Goal: Contribute content: Add original content to the website for others to see

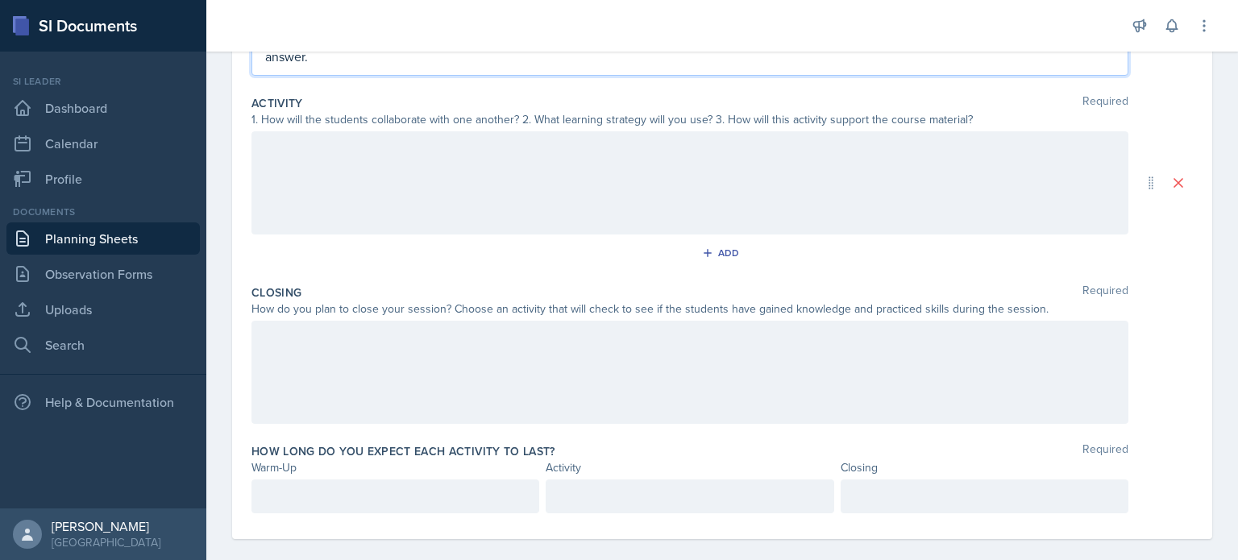
scroll to position [138, 0]
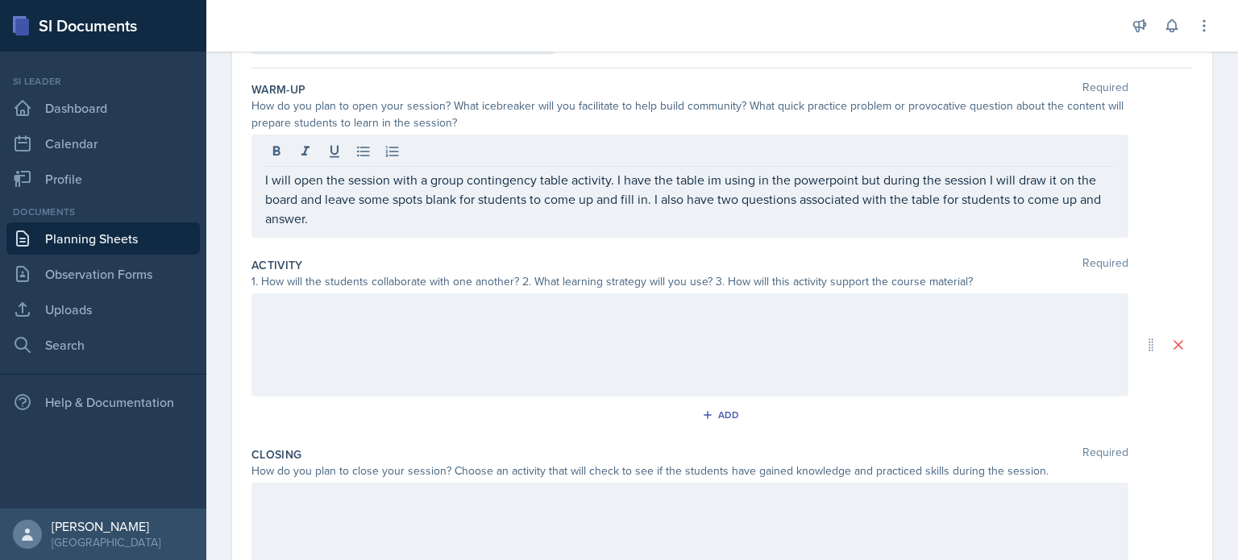
click at [451, 320] on div at bounding box center [689, 344] width 877 height 103
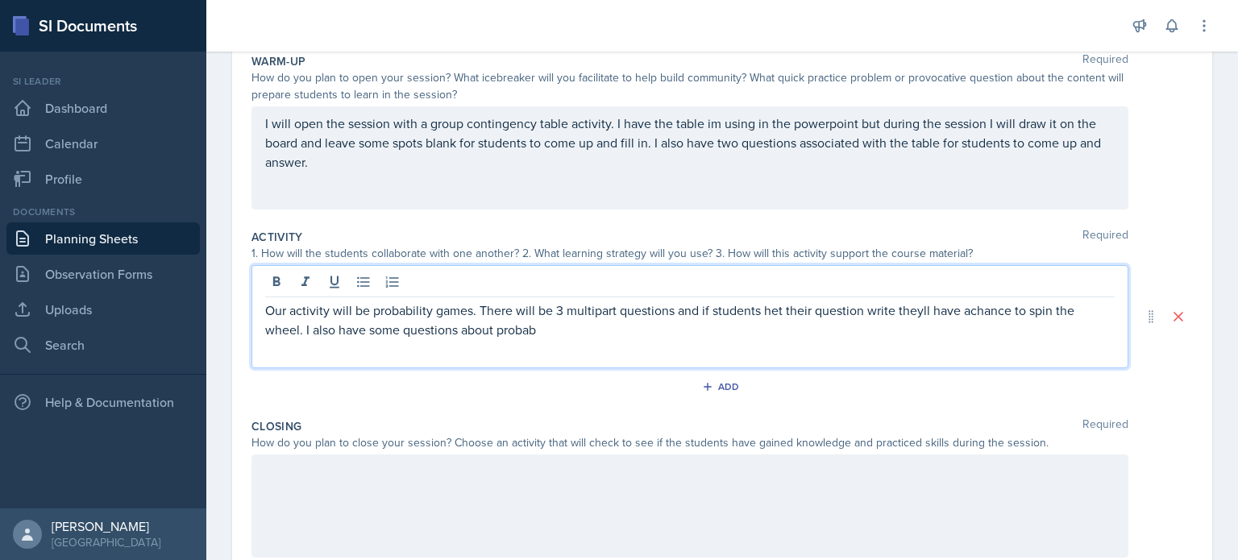
click at [967, 305] on p "Our activity will be probability games. There will be 3 multipart questions and…" at bounding box center [689, 320] width 849 height 39
click at [564, 321] on p "Our activity will be probability games. There will be 3 multipart questions and…" at bounding box center [689, 320] width 849 height 39
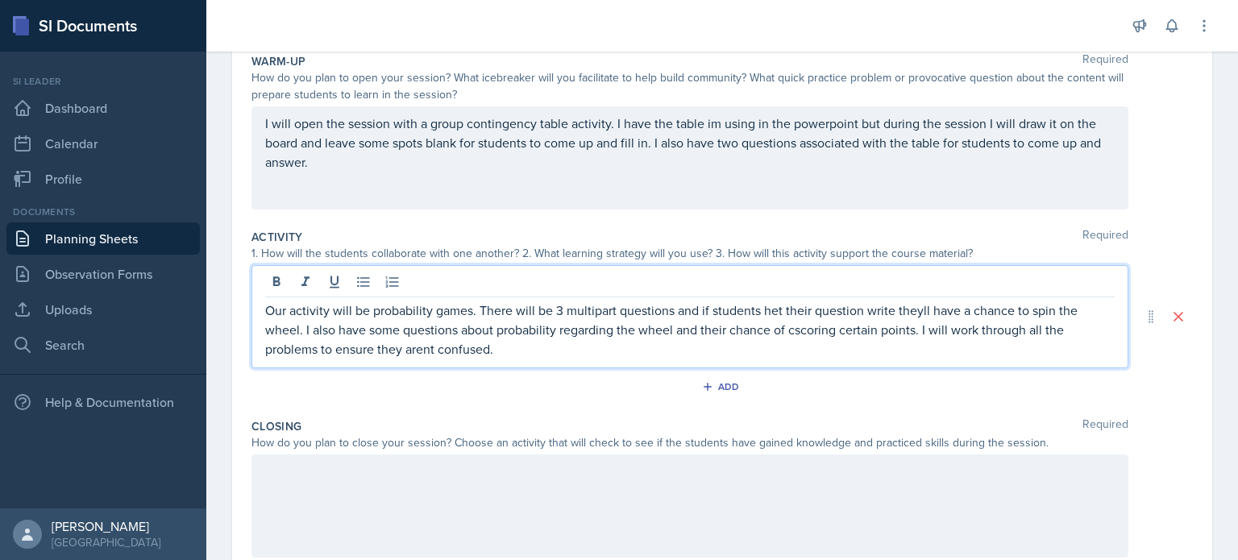
click at [433, 348] on p "Our activity will be probability games. There will be 3 multipart questions and…" at bounding box center [689, 330] width 849 height 58
click at [432, 347] on p "Our activity will be probability games. There will be 3 multipart questions and…" at bounding box center [689, 330] width 849 height 58
click at [816, 332] on p "Our activity will be probability games. There will be 3 multipart questions and…" at bounding box center [689, 330] width 849 height 58
click at [798, 330] on p "Our activity will be probability games. There will be 3 multipart questions and…" at bounding box center [689, 330] width 849 height 58
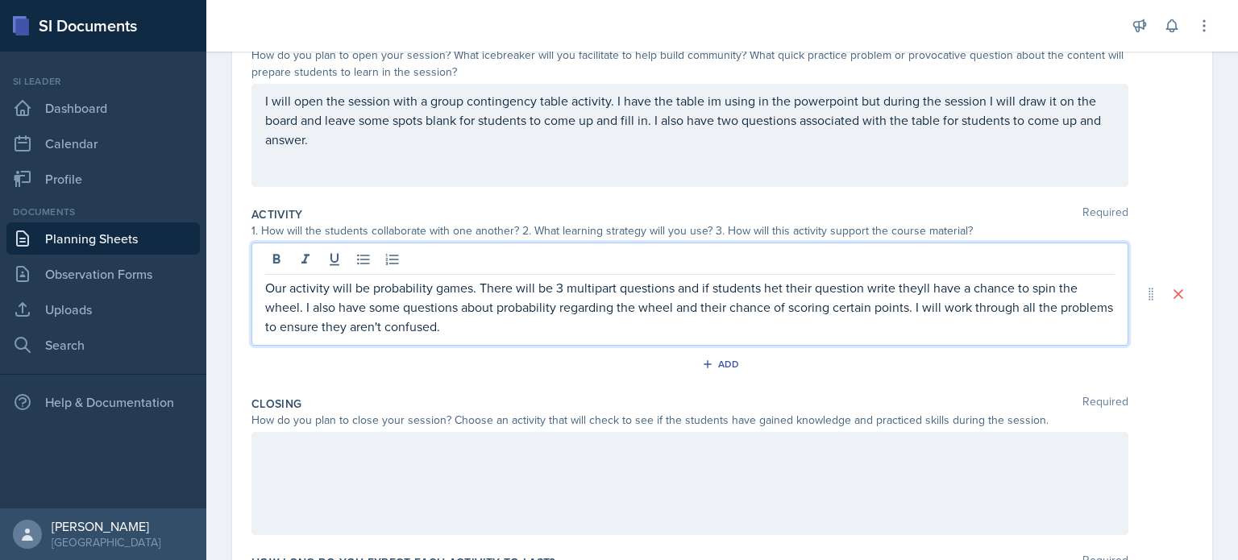
scroll to position [189, 0]
click at [513, 327] on p "Our activity will be probability games. There will be 3 multipart questions and…" at bounding box center [689, 307] width 849 height 58
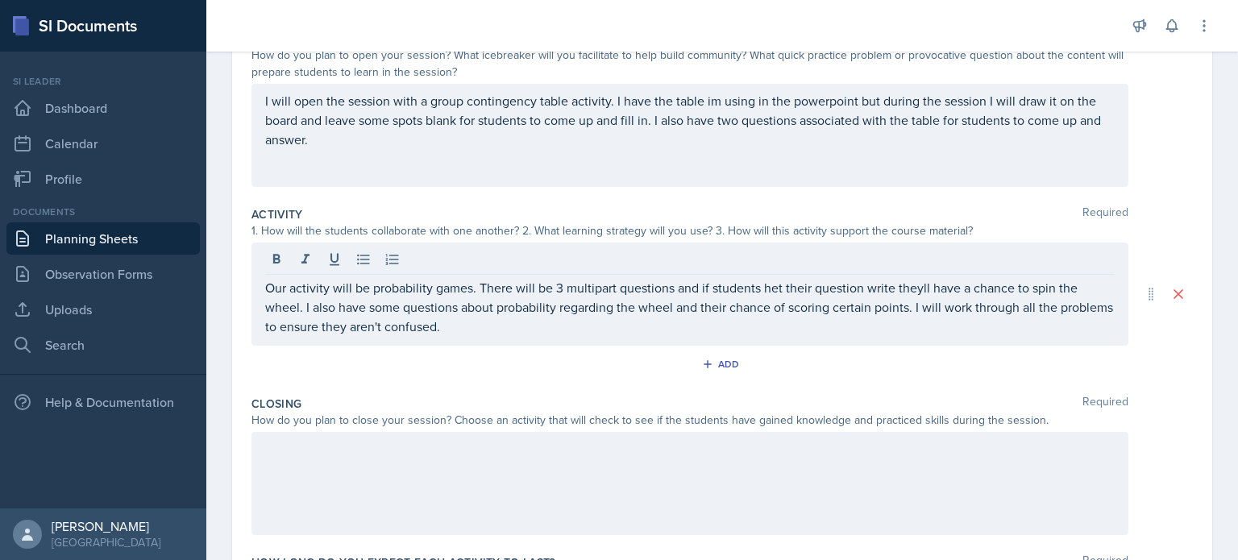
click at [530, 462] on div at bounding box center [689, 483] width 877 height 103
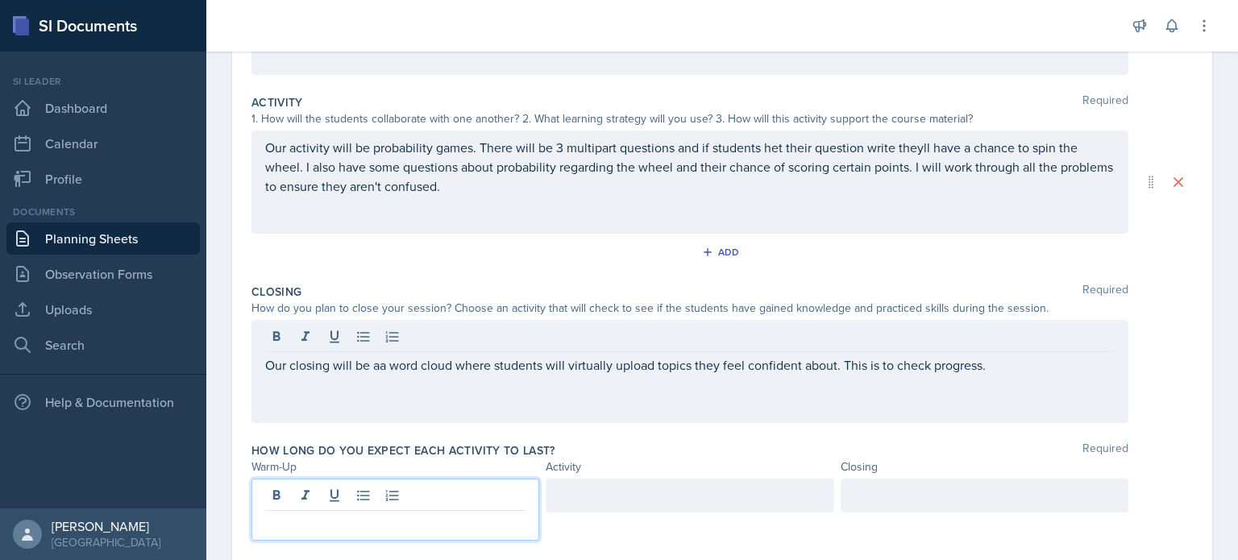
click at [396, 483] on div at bounding box center [395, 510] width 288 height 62
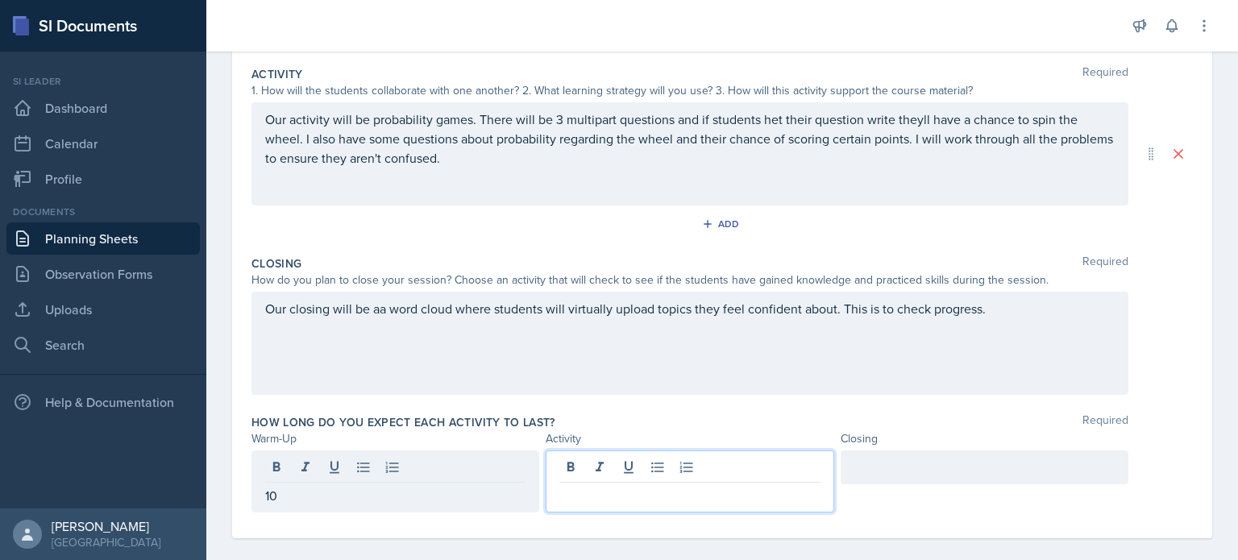
click at [614, 467] on div at bounding box center [689, 481] width 288 height 62
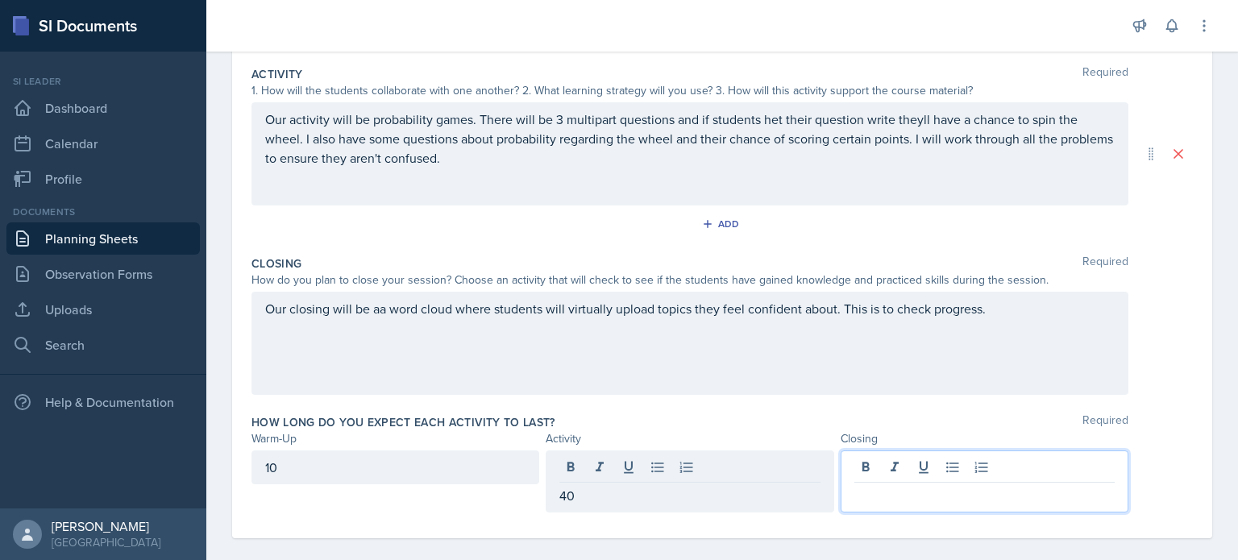
click at [907, 474] on div at bounding box center [984, 481] width 288 height 62
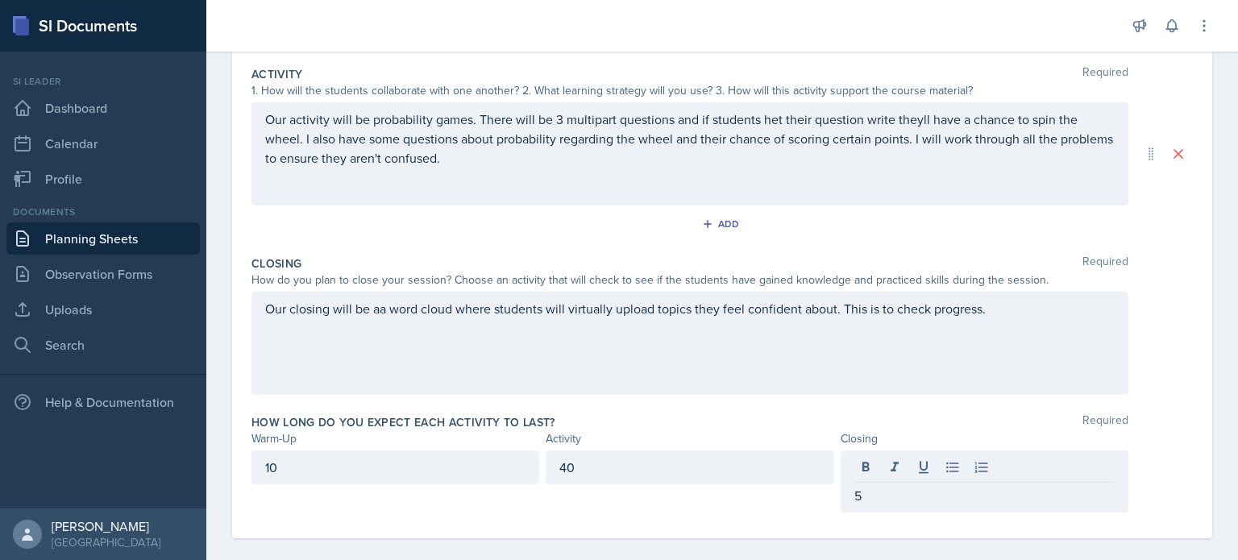
click at [1125, 367] on div "Our closing will be aa word cloud where students will virtually upload topics t…" at bounding box center [721, 343] width 941 height 103
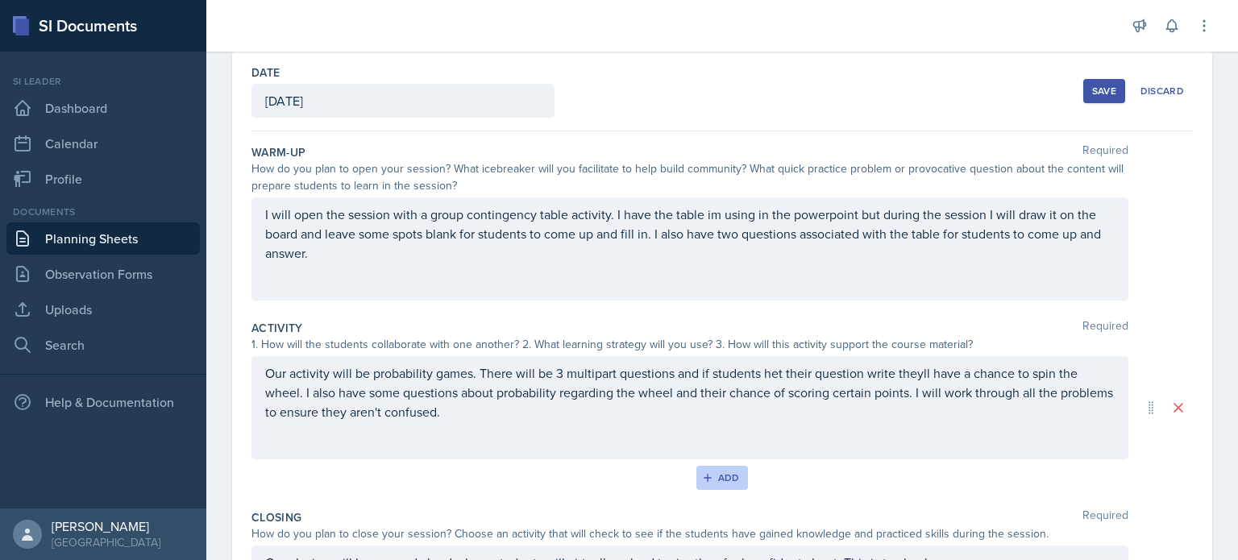
scroll to position [0, 0]
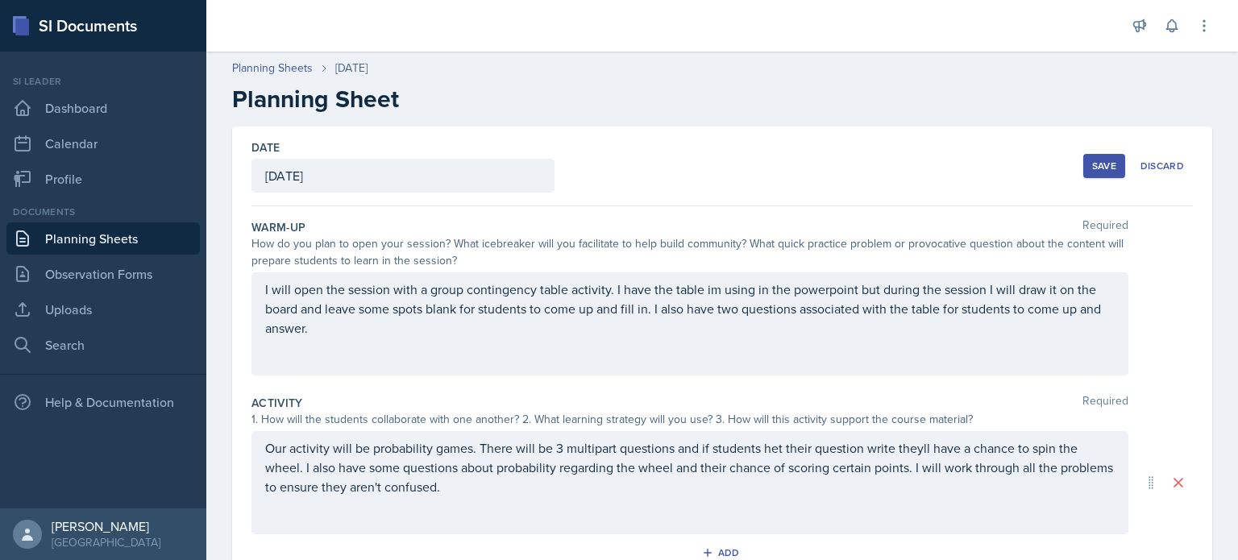
click at [1092, 164] on div "Save" at bounding box center [1104, 166] width 24 height 13
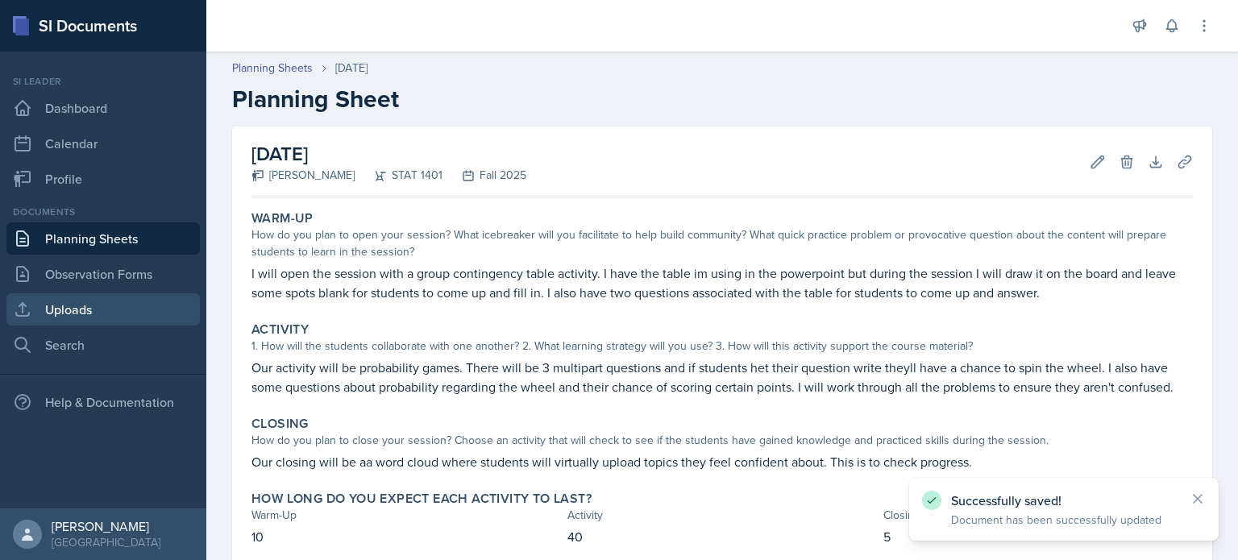
click at [114, 305] on link "Uploads" at bounding box center [102, 309] width 193 height 32
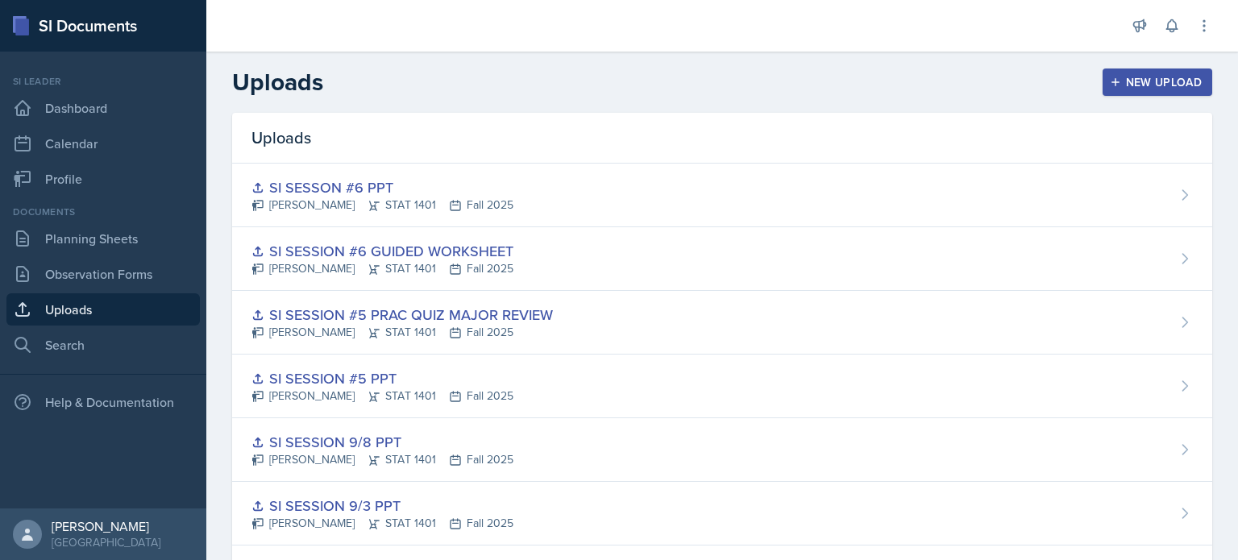
click at [1125, 85] on div "New Upload" at bounding box center [1157, 82] width 89 height 13
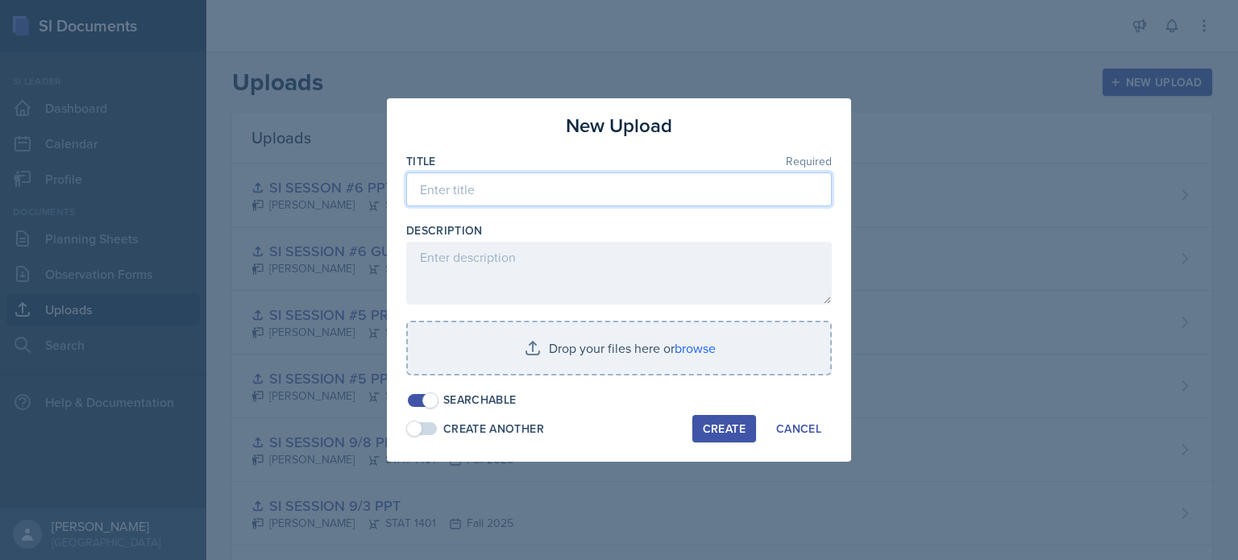
click at [655, 185] on input at bounding box center [618, 189] width 425 height 34
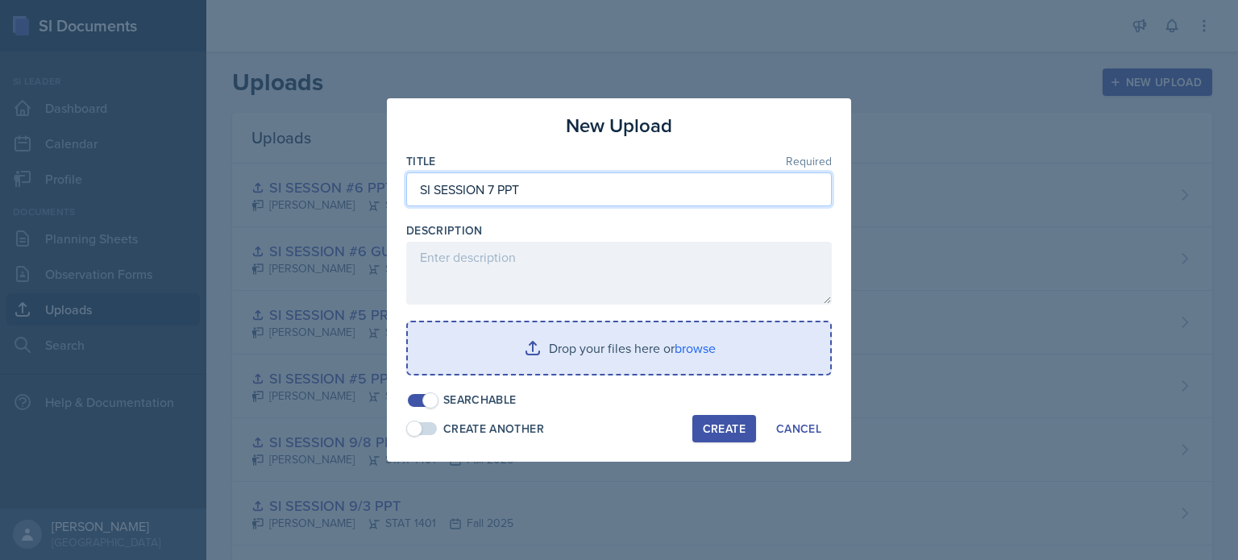
type input "SI SESSION 7 PPT"
click at [558, 345] on input "file" at bounding box center [619, 348] width 422 height 52
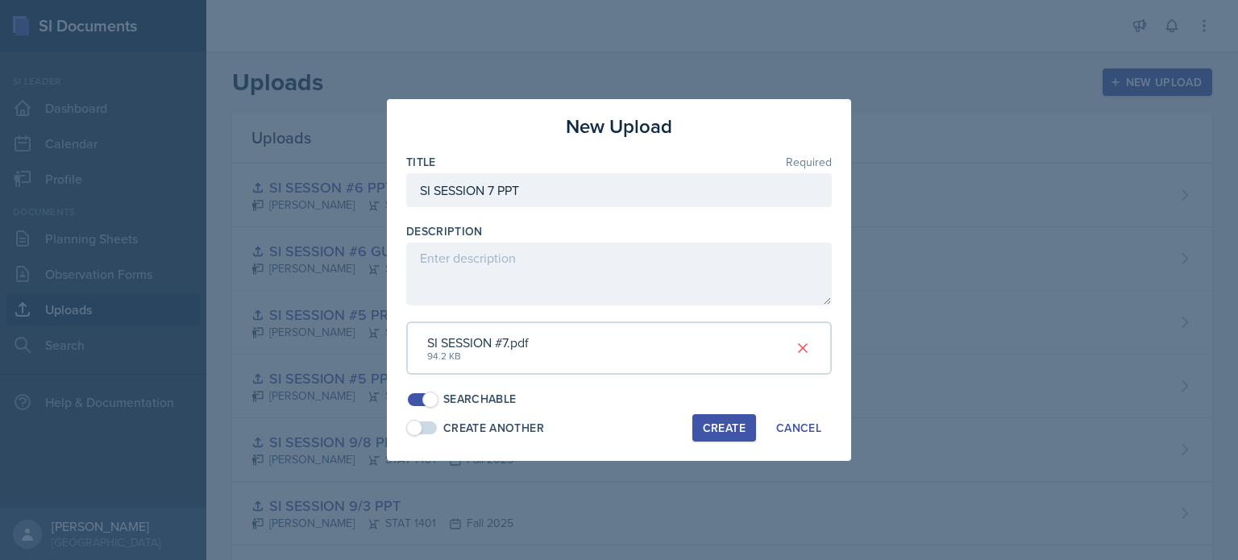
click at [711, 428] on div "Create" at bounding box center [724, 427] width 43 height 13
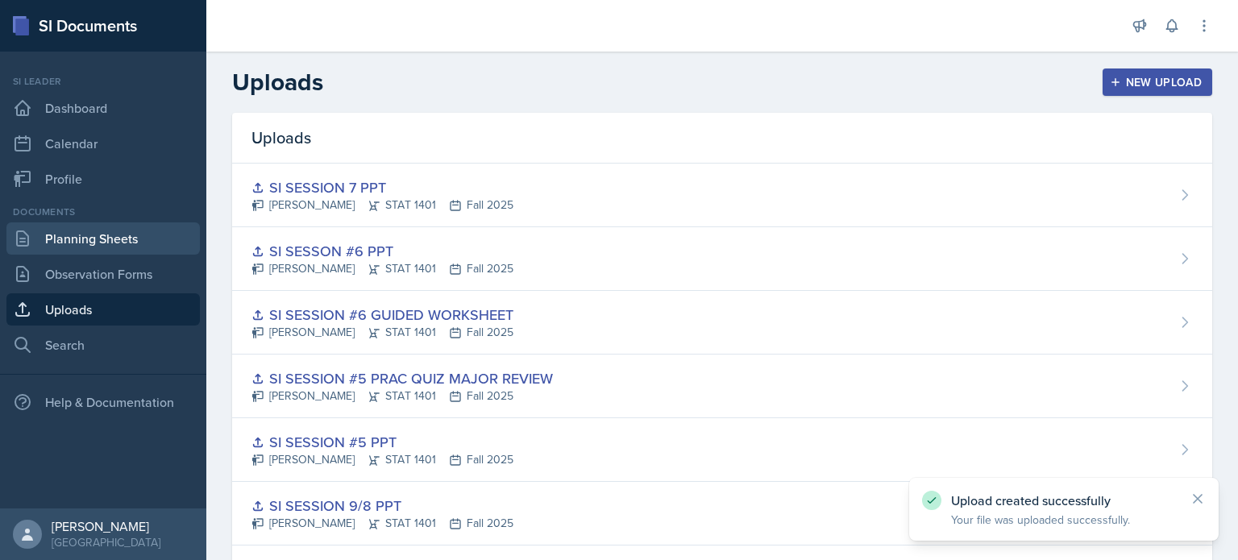
click at [98, 246] on link "Planning Sheets" at bounding box center [102, 238] width 193 height 32
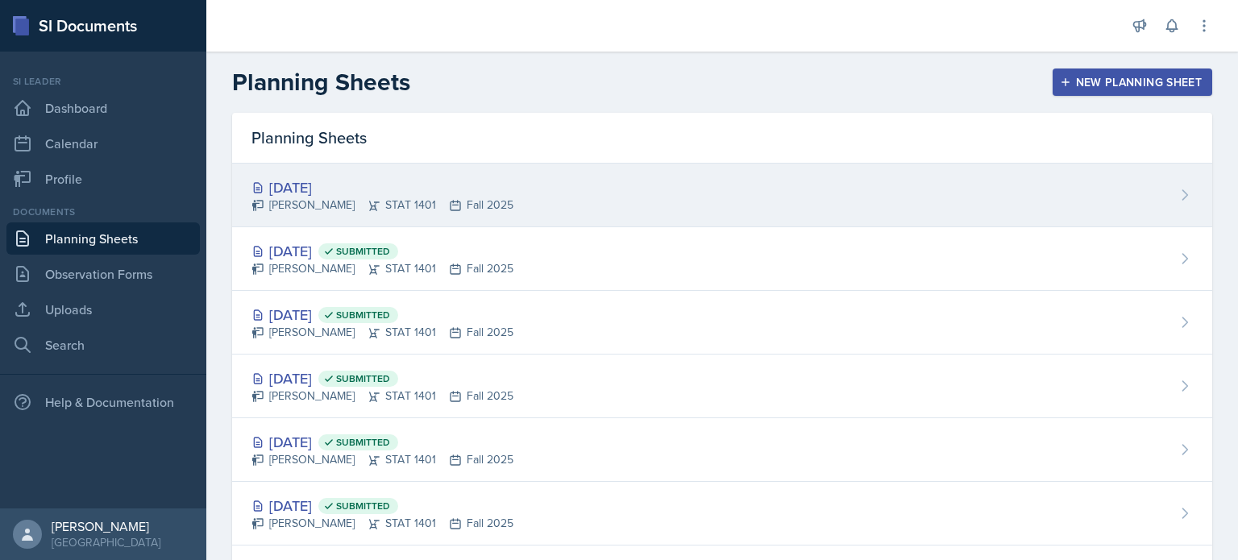
click at [355, 218] on div "[DATE] [PERSON_NAME] STAT 1401 Fall 2025" at bounding box center [722, 196] width 980 height 64
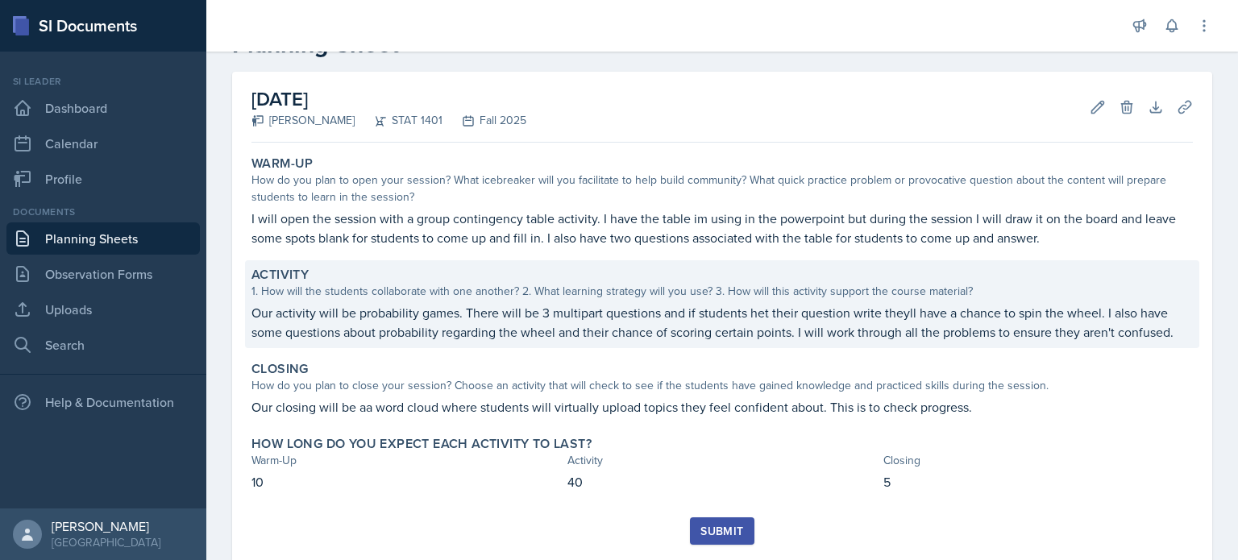
scroll to position [71, 0]
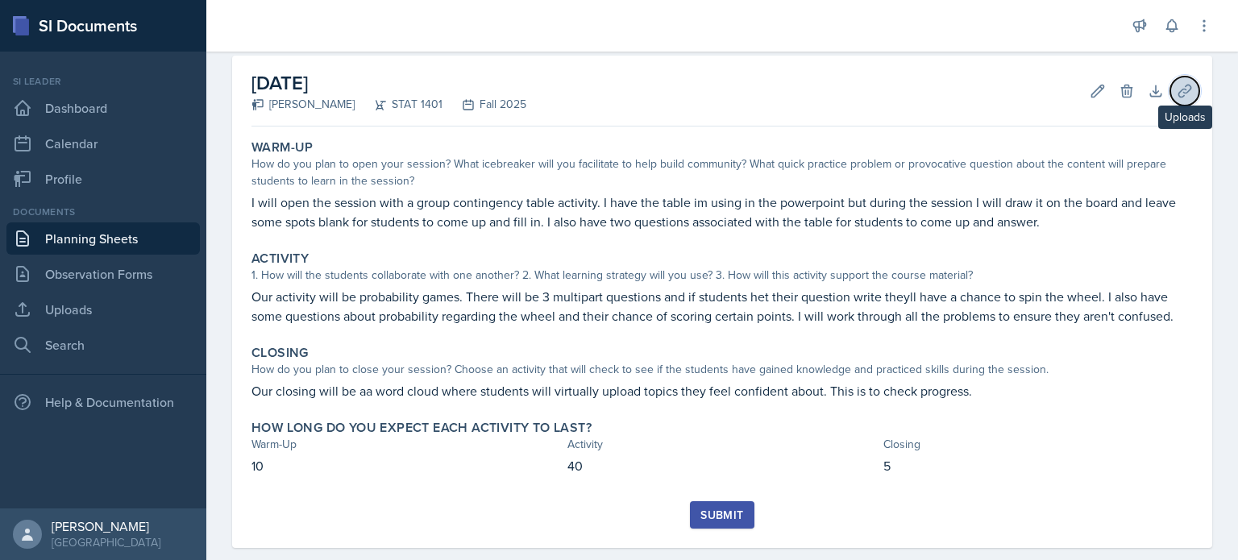
click at [1178, 91] on icon at bounding box center [1184, 91] width 12 height 12
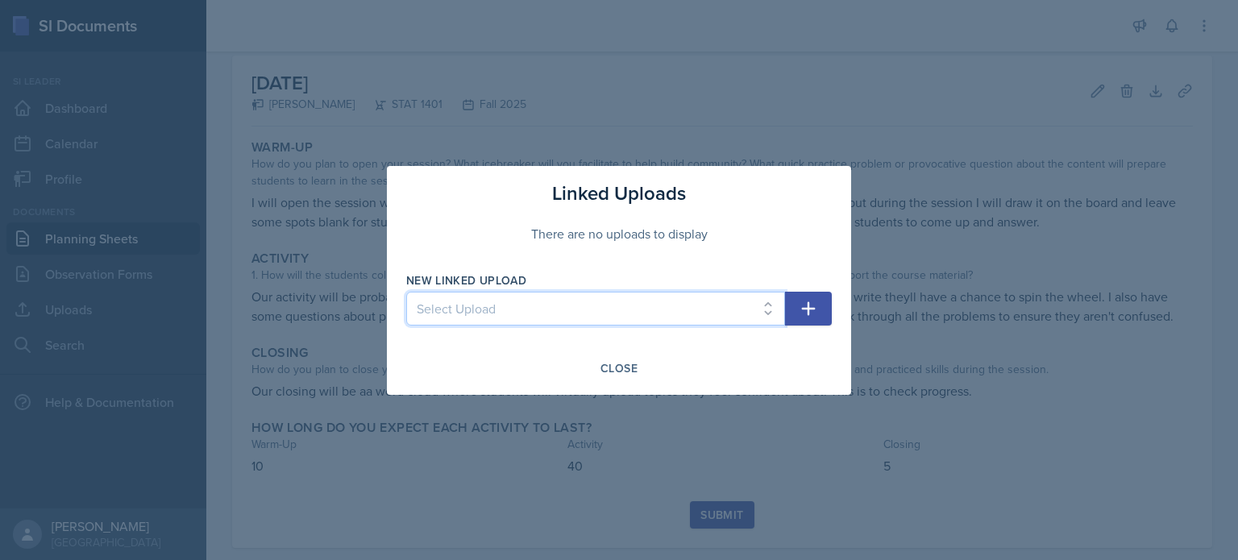
click at [764, 297] on select "Select Upload SI mock session planning ppt SI SESSION 8/25 PPT SI SESSION 8/27 …" at bounding box center [595, 309] width 379 height 34
select select "53942915-d120-4eb1-b3ec-63f9926482b0"
click at [406, 292] on select "Select Upload SI mock session planning ppt SI SESSION 8/25 PPT SI SESSION 8/27 …" at bounding box center [595, 309] width 379 height 34
click at [798, 308] on icon "button" at bounding box center [807, 308] width 19 height 19
select select
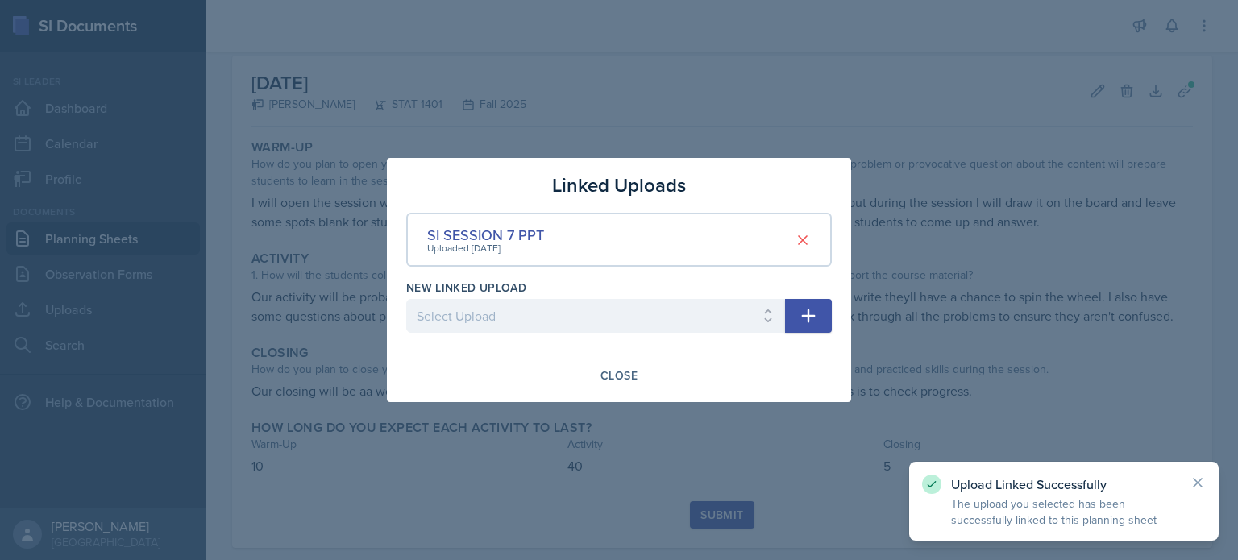
click at [702, 460] on div at bounding box center [619, 280] width 1238 height 560
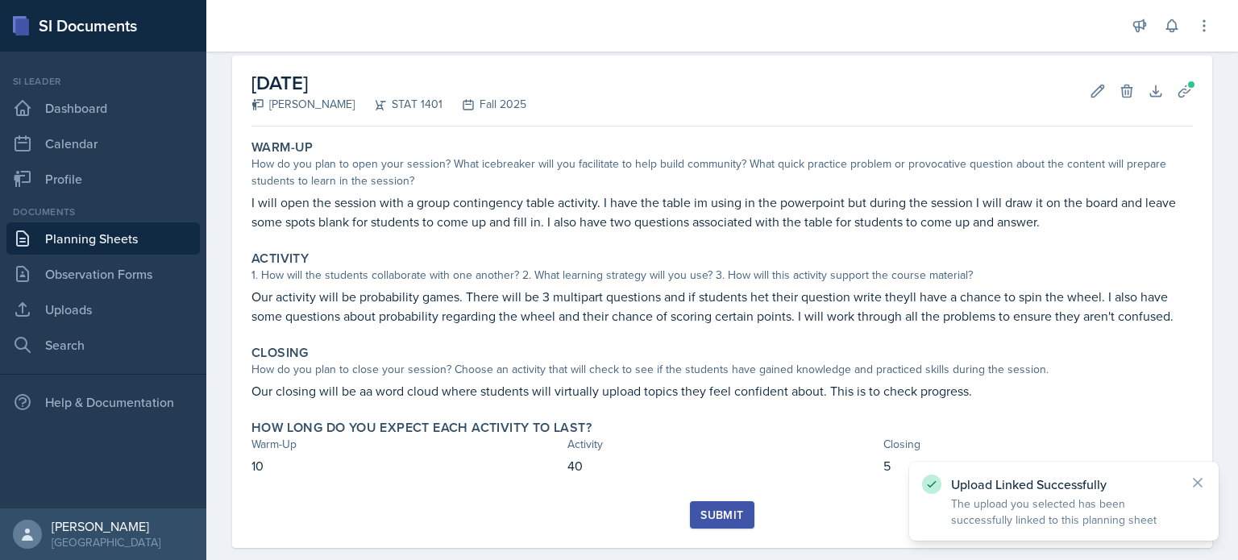
click at [715, 510] on div "Submit" at bounding box center [721, 514] width 43 height 13
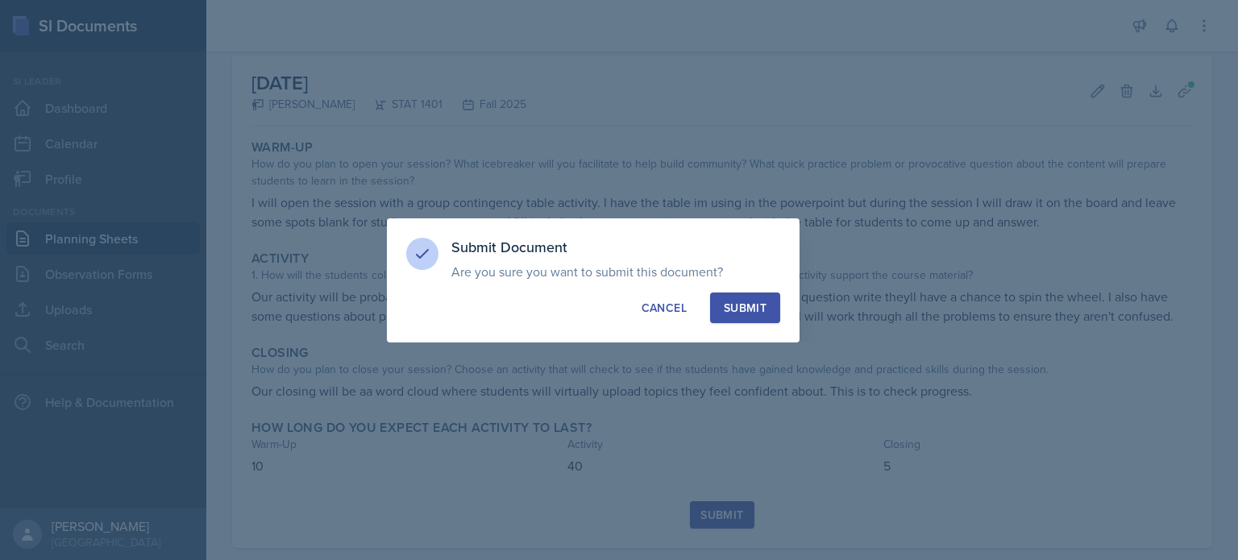
click at [744, 311] on div "Submit" at bounding box center [745, 308] width 43 height 16
